Goal: Task Accomplishment & Management: Use online tool/utility

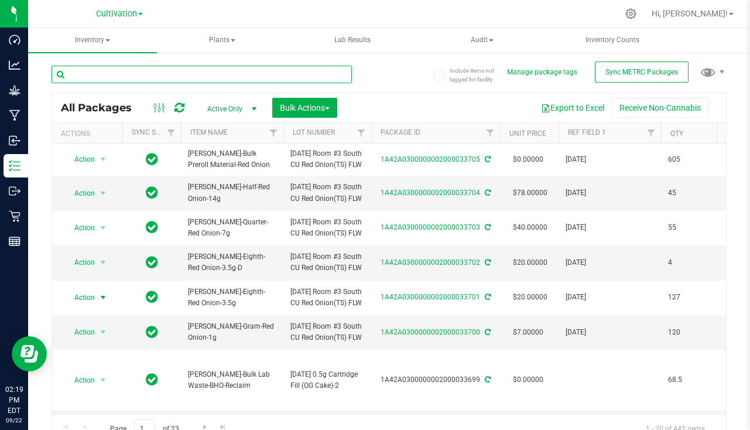
click at [302, 77] on input "text" at bounding box center [202, 75] width 300 height 18
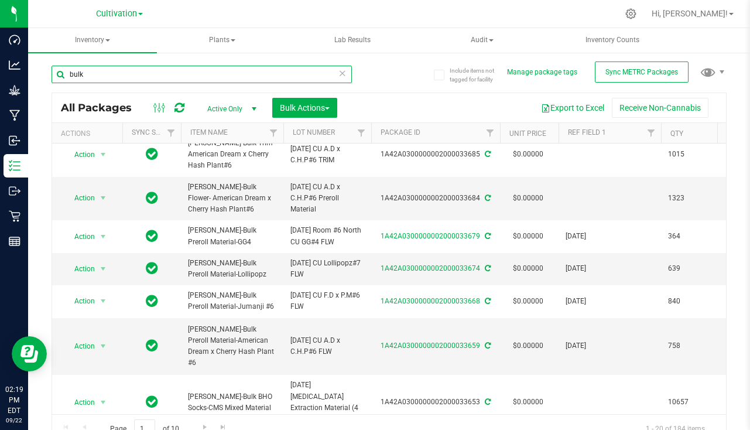
scroll to position [520, 0]
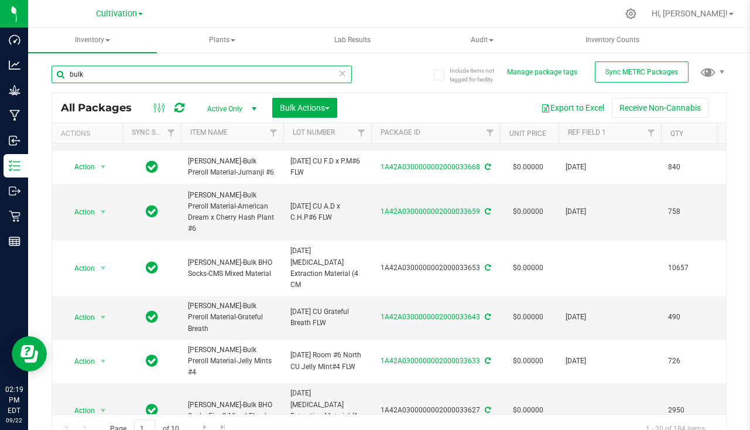
click at [187, 73] on input "bulk" at bounding box center [202, 75] width 300 height 18
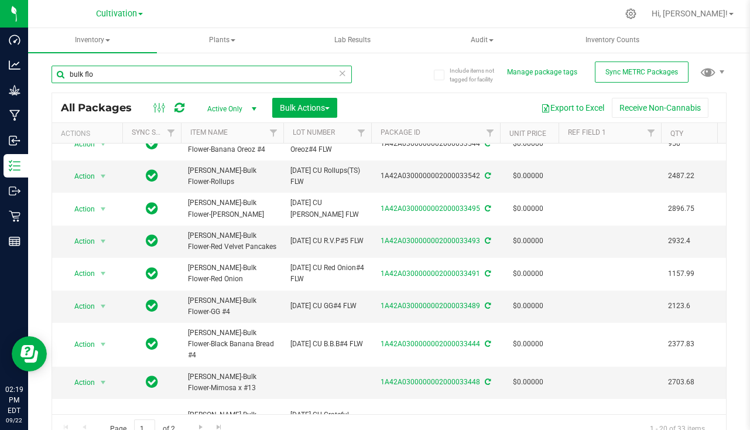
scroll to position [364, 0]
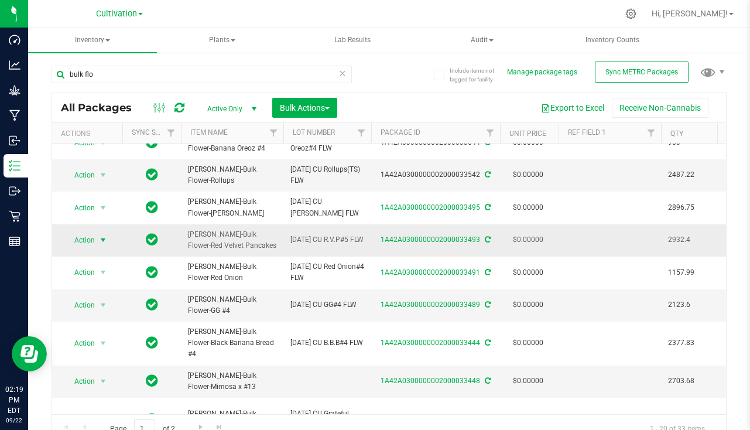
click at [98, 235] on span "select" at bounding box center [102, 239] width 9 height 9
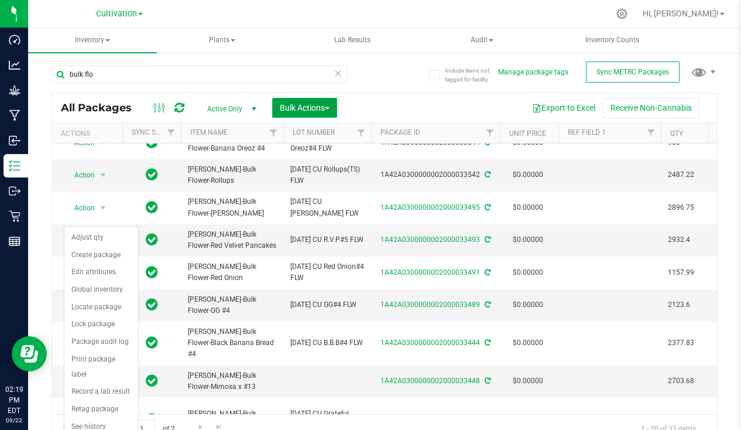
click at [329, 108] on span "button" at bounding box center [327, 108] width 5 height 2
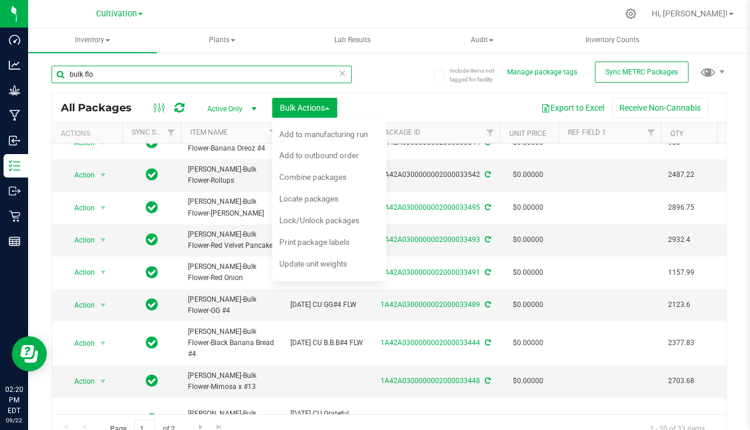
click at [205, 71] on input "bulk flo" at bounding box center [202, 75] width 300 height 18
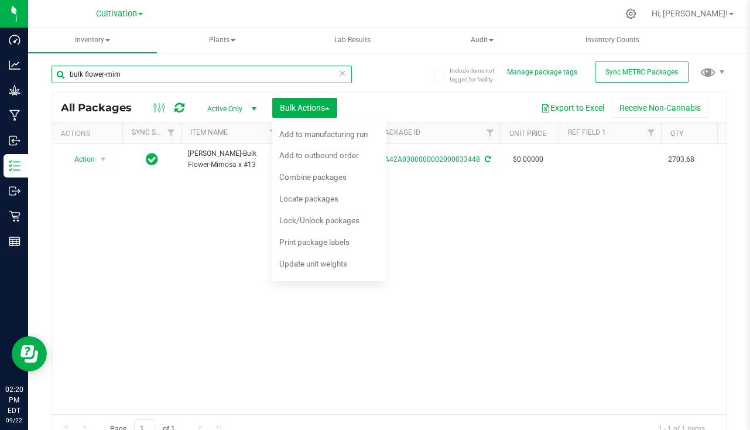
type input "bulk flower-mim"
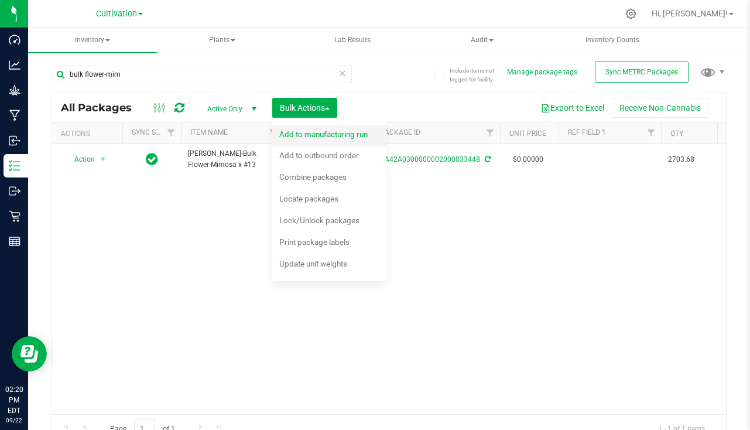
click at [350, 135] on span "Add to manufacturing run" at bounding box center [323, 133] width 88 height 9
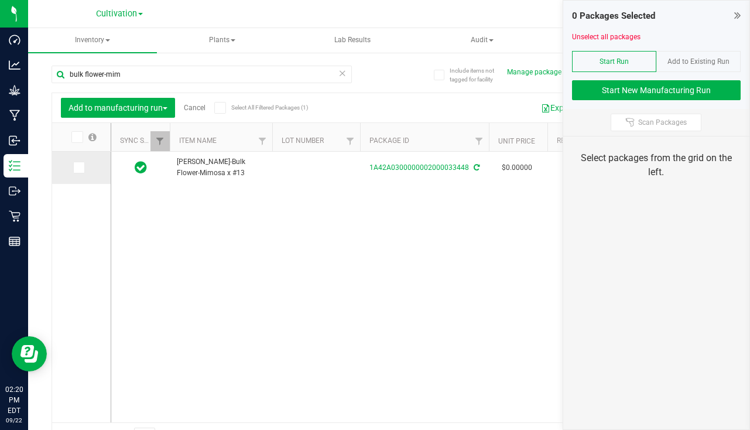
click at [81, 167] on icon at bounding box center [78, 167] width 8 height 0
click at [0, 0] on input "checkbox" at bounding box center [0, 0] width 0 height 0
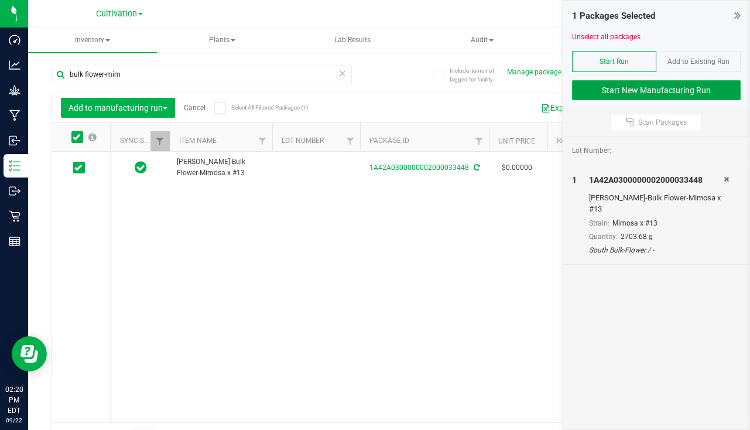
click at [667, 90] on button "Start New Manufacturing Run" at bounding box center [656, 90] width 169 height 20
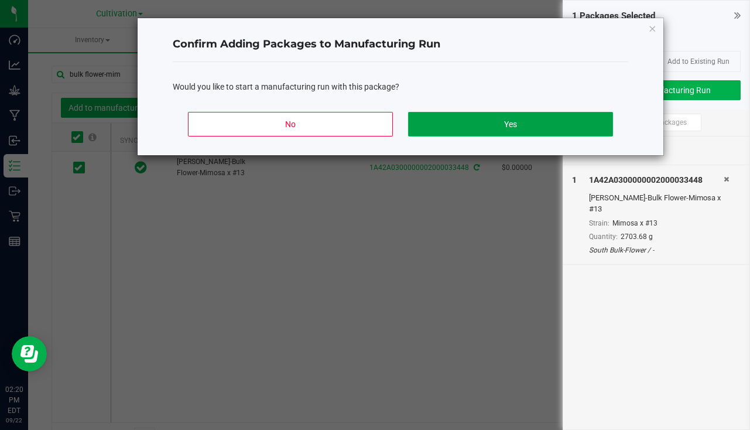
click at [546, 128] on button "Yes" at bounding box center [510, 124] width 205 height 25
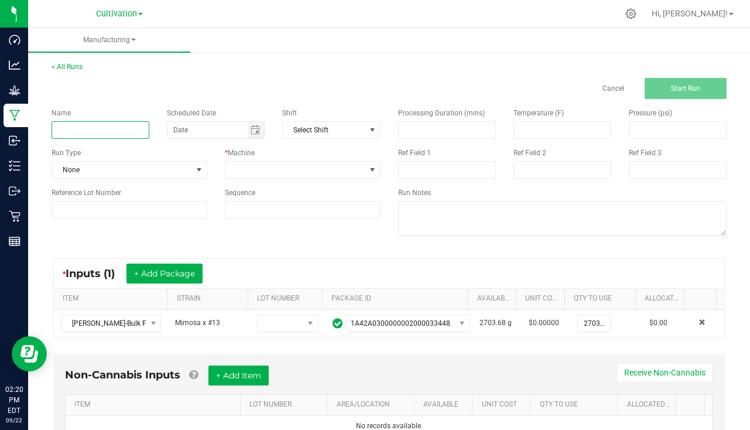
click at [128, 132] on input at bounding box center [101, 130] width 98 height 18
click at [254, 130] on span "Toggle calendar" at bounding box center [255, 129] width 9 height 9
type input "mi"
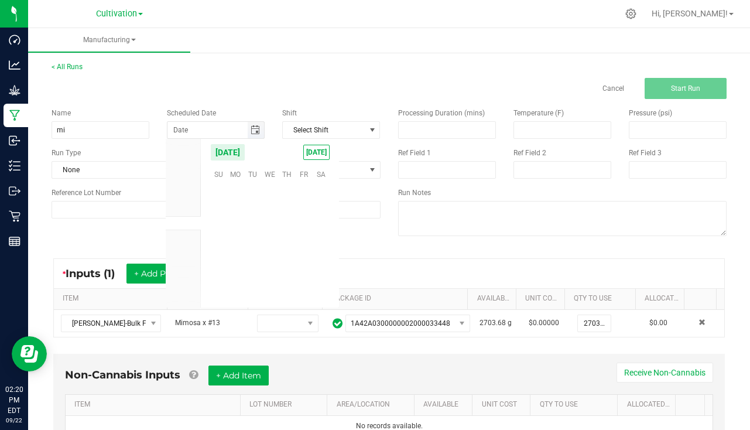
scroll to position [189934, 0]
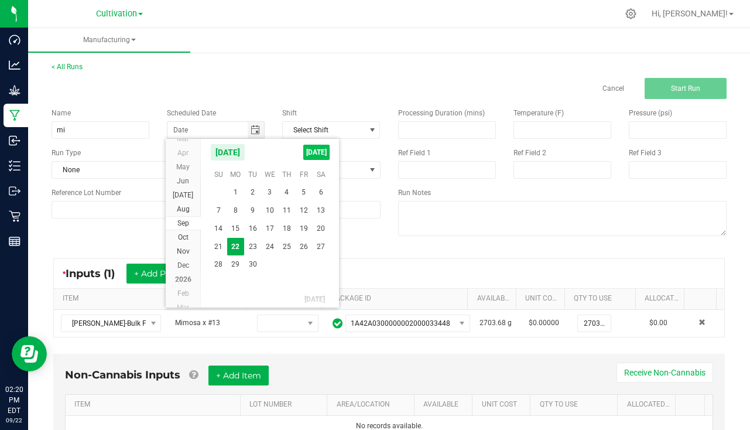
click at [319, 151] on span "[DATE]" at bounding box center [316, 152] width 26 height 15
type input "[DATE]"
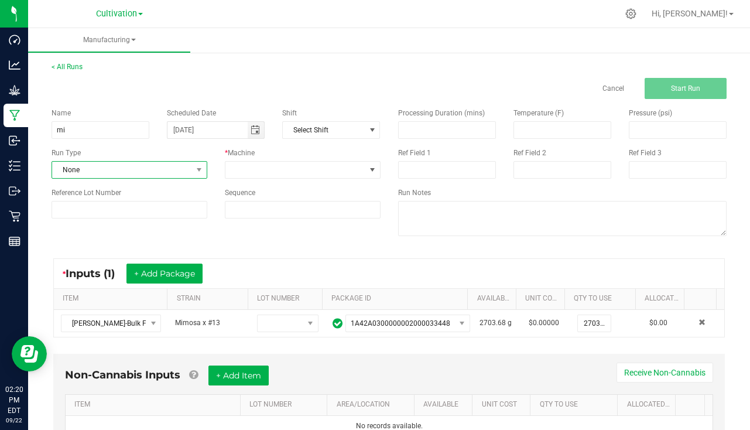
click at [162, 167] on span "None" at bounding box center [122, 170] width 140 height 16
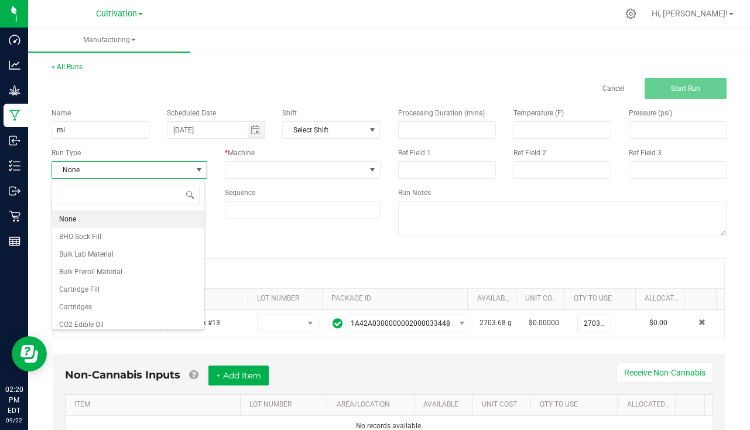
scroll to position [18, 153]
type input "p"
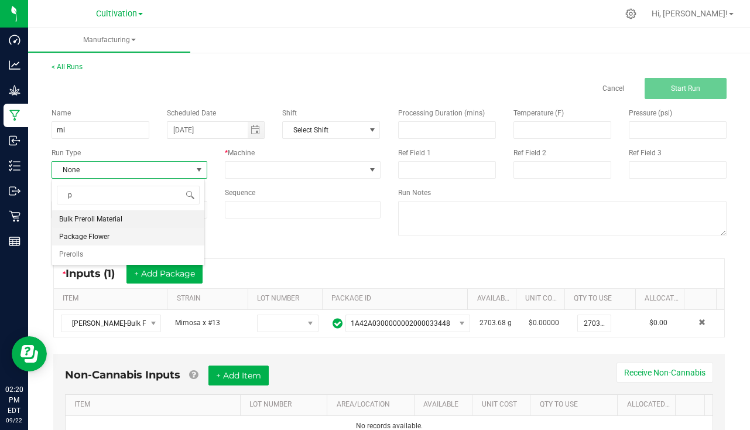
click at [107, 236] on span "Package Flower" at bounding box center [84, 237] width 50 height 12
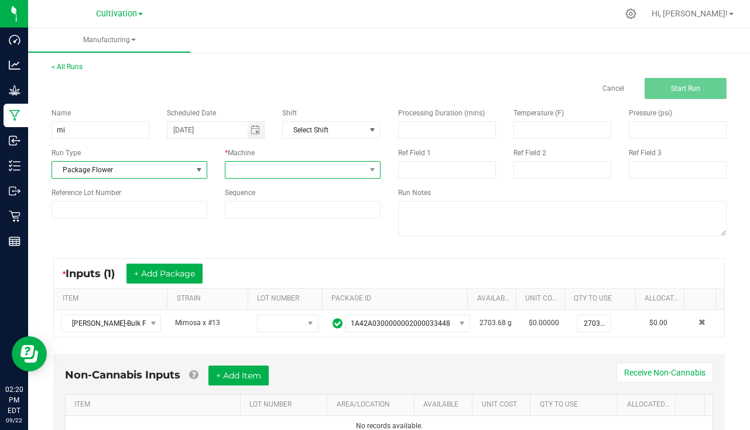
click at [270, 172] on span at bounding box center [295, 170] width 140 height 16
type input "m"
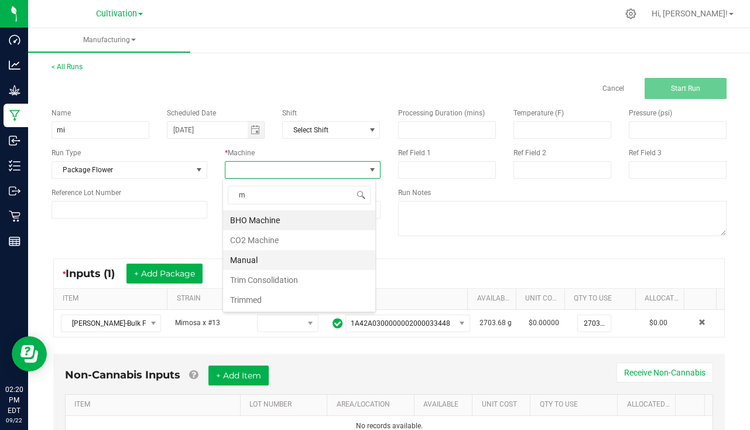
click at [271, 266] on li "Manual" at bounding box center [299, 260] width 152 height 20
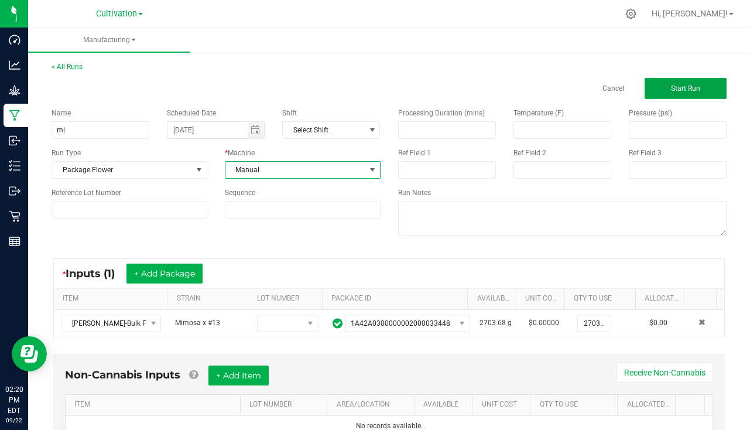
click at [679, 91] on span "Start Run" at bounding box center [685, 88] width 29 height 8
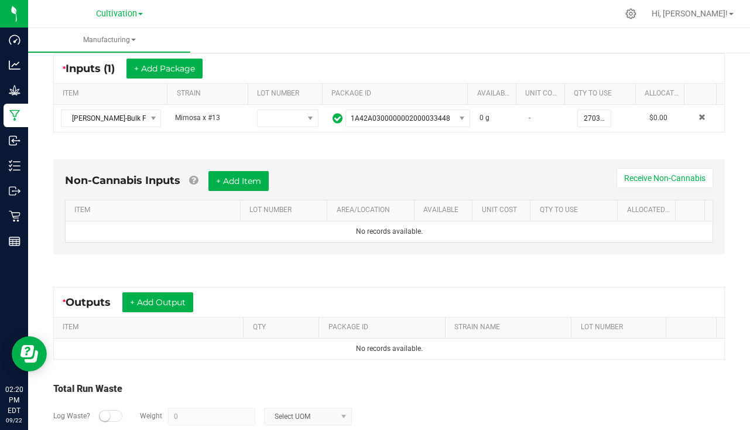
scroll to position [243, 0]
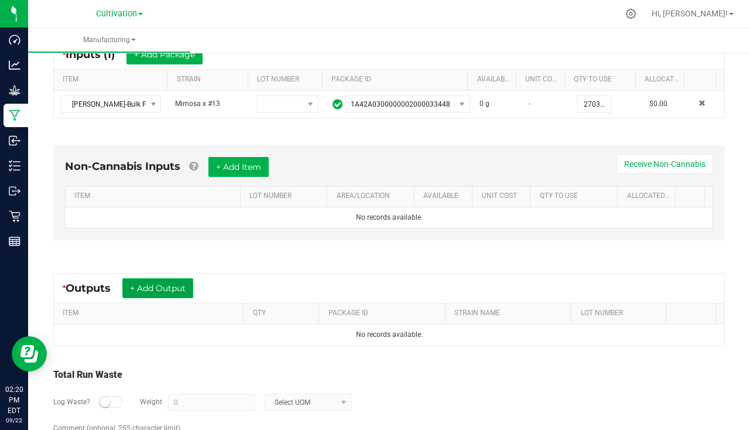
click at [172, 292] on button "+ Add Output" at bounding box center [157, 288] width 71 height 20
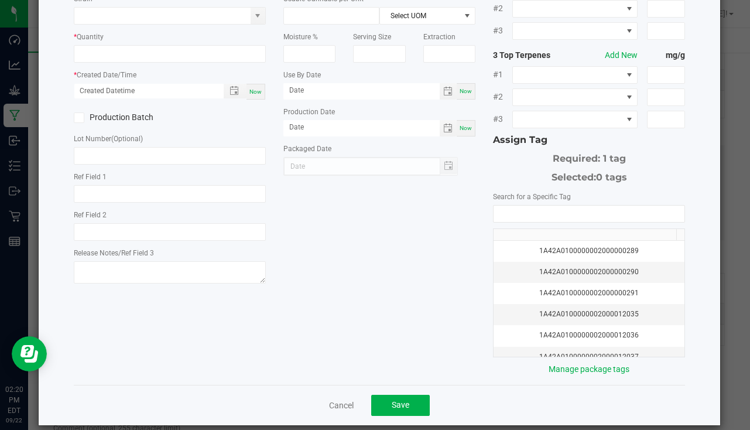
scroll to position [129, 0]
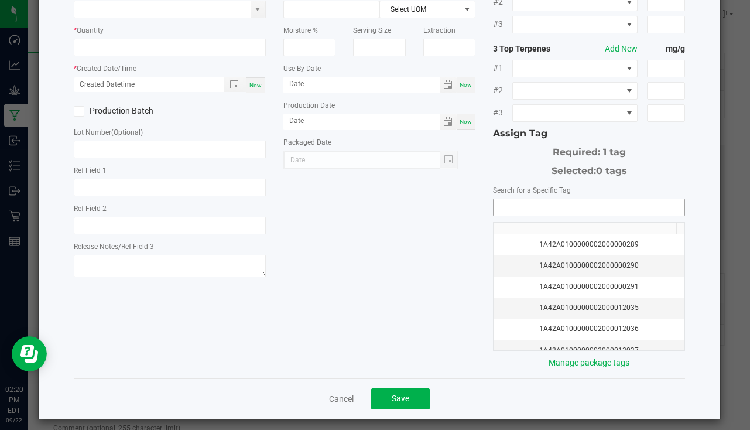
click at [618, 200] on input "NO DATA FOUND" at bounding box center [589, 207] width 191 height 16
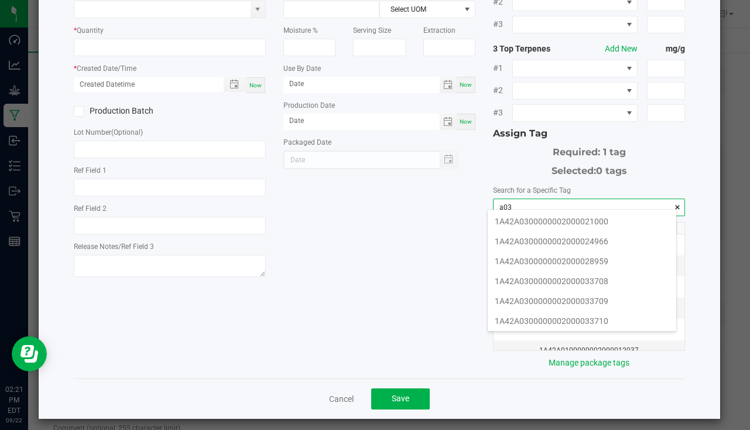
scroll to position [182, 0]
type input "a01"
click at [338, 393] on link "Cancel" at bounding box center [341, 399] width 25 height 12
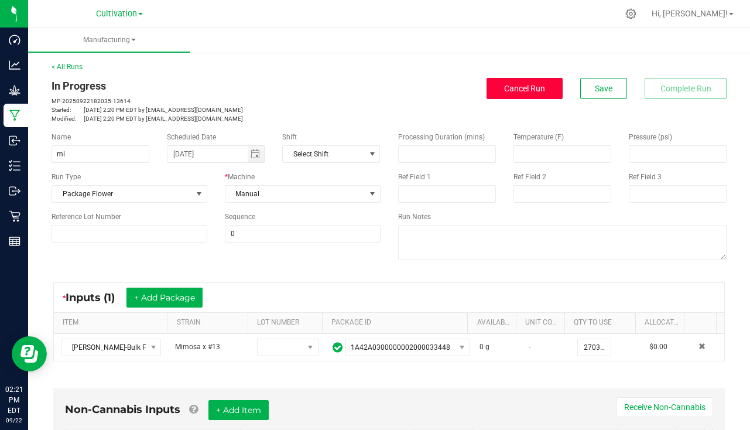
click at [521, 89] on span "Cancel Run" at bounding box center [524, 88] width 41 height 9
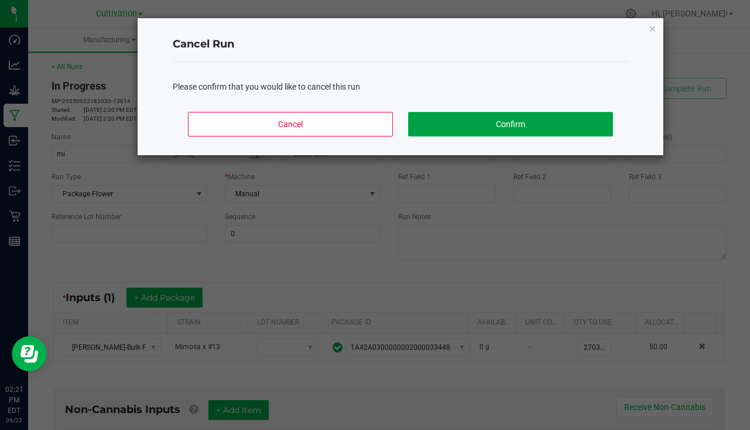
click at [521, 120] on button "Confirm" at bounding box center [510, 124] width 205 height 25
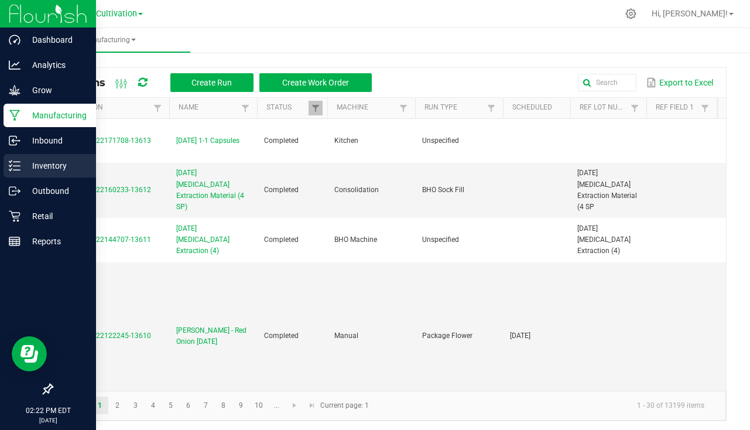
click at [23, 167] on p "Inventory" at bounding box center [55, 166] width 70 height 14
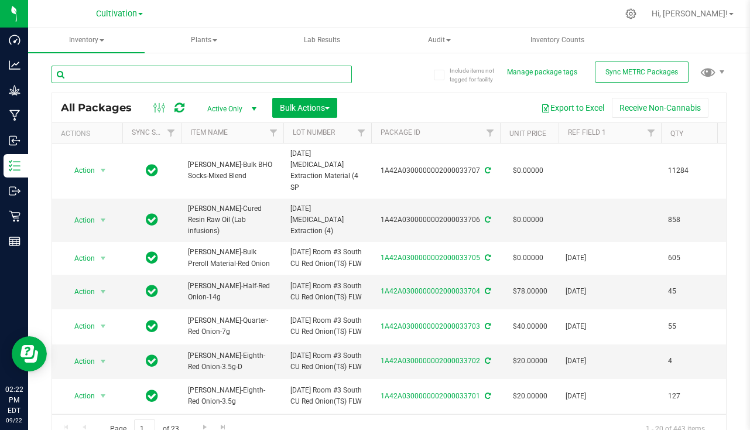
click at [290, 75] on input "text" at bounding box center [202, 75] width 300 height 18
type input "mimo"
